Goal: Find contact information: Obtain details needed to contact an individual or organization

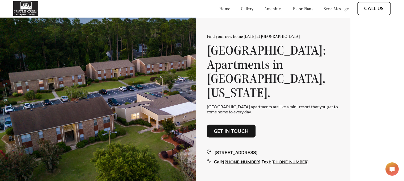
click at [272, 9] on link "amenities" at bounding box center [273, 8] width 18 height 5
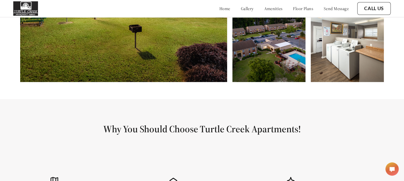
scroll to position [209, 0]
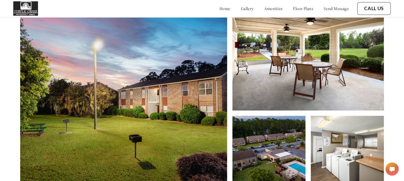
click at [302, 7] on link "floor plans" at bounding box center [303, 8] width 20 height 5
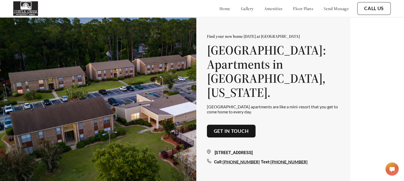
click at [378, 8] on link "Call Us" at bounding box center [374, 9] width 20 height 6
click at [374, 7] on link "Call Us" at bounding box center [374, 9] width 20 height 6
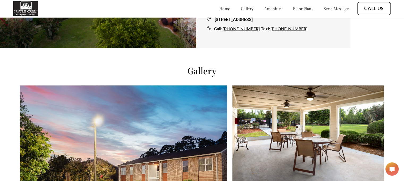
scroll to position [213, 0]
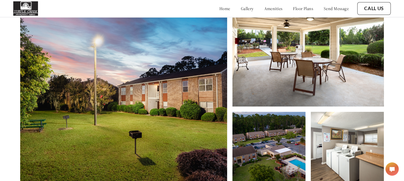
click at [148, 79] on img at bounding box center [123, 97] width 207 height 182
click at [111, 78] on img at bounding box center [123, 97] width 207 height 182
click at [157, 78] on img at bounding box center [123, 97] width 207 height 182
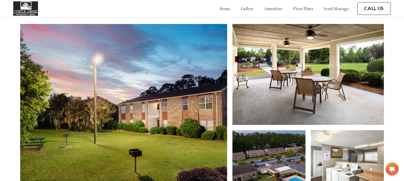
scroll to position [186, 0]
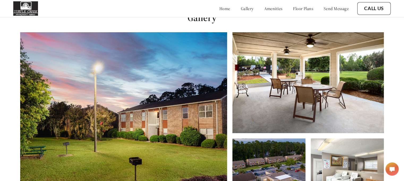
click at [271, 78] on img at bounding box center [308, 82] width 151 height 101
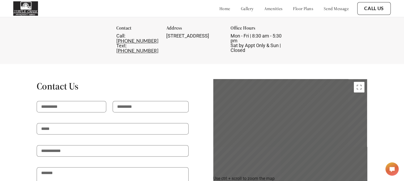
scroll to position [771, 0]
